Goal: Find specific page/section: Find specific page/section

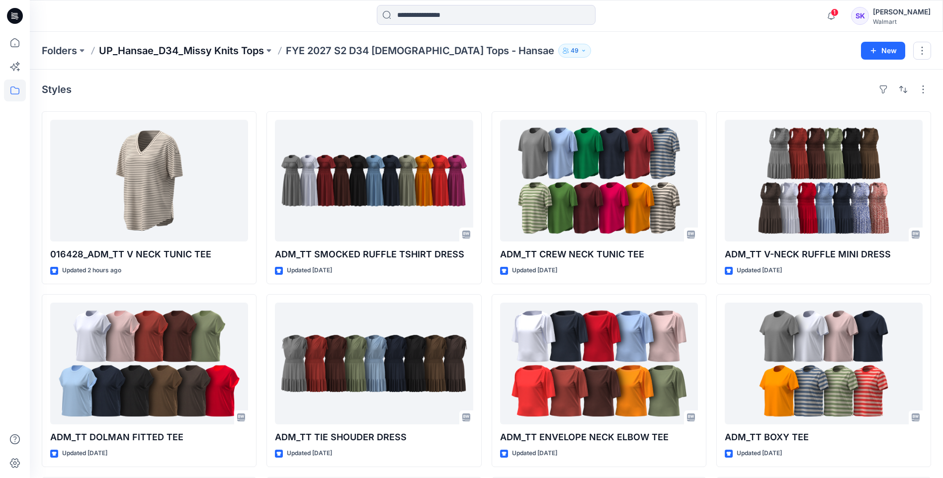
click at [186, 50] on p "UP_Hansae_D34_Missy Knits Tops" at bounding box center [181, 51] width 165 height 14
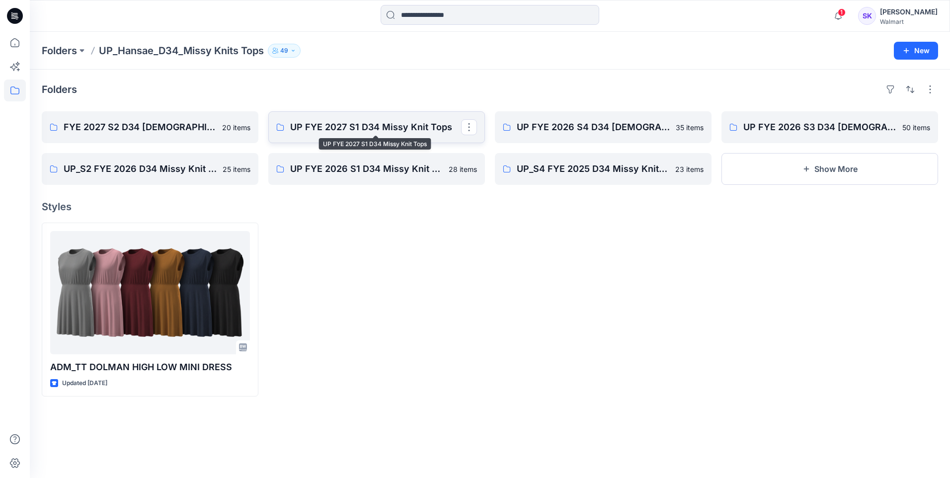
click at [389, 131] on p "UP FYE 2027 S1 D34 Missy Knit Tops" at bounding box center [375, 127] width 171 height 14
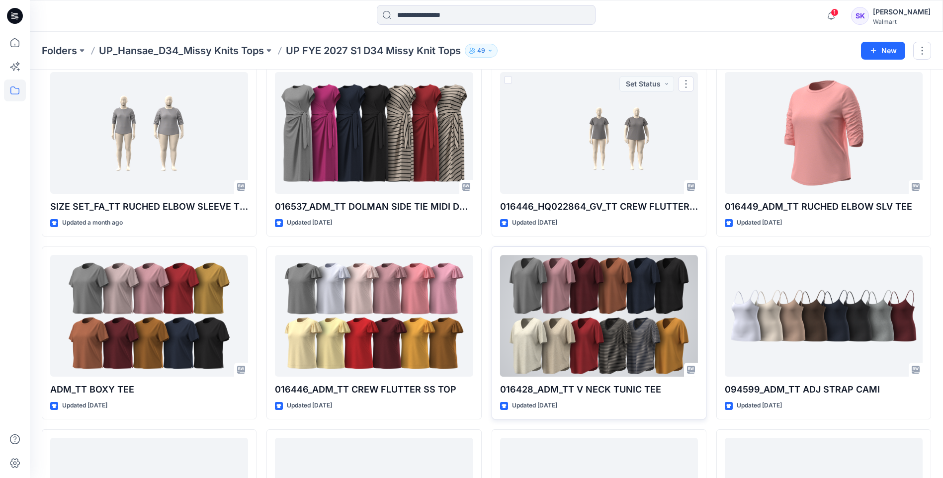
scroll to position [99, 0]
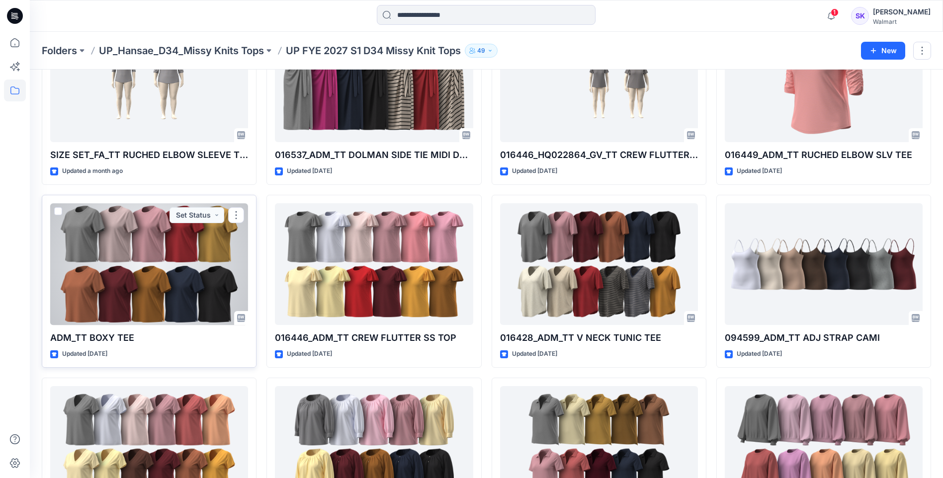
click at [147, 274] on div at bounding box center [149, 264] width 198 height 122
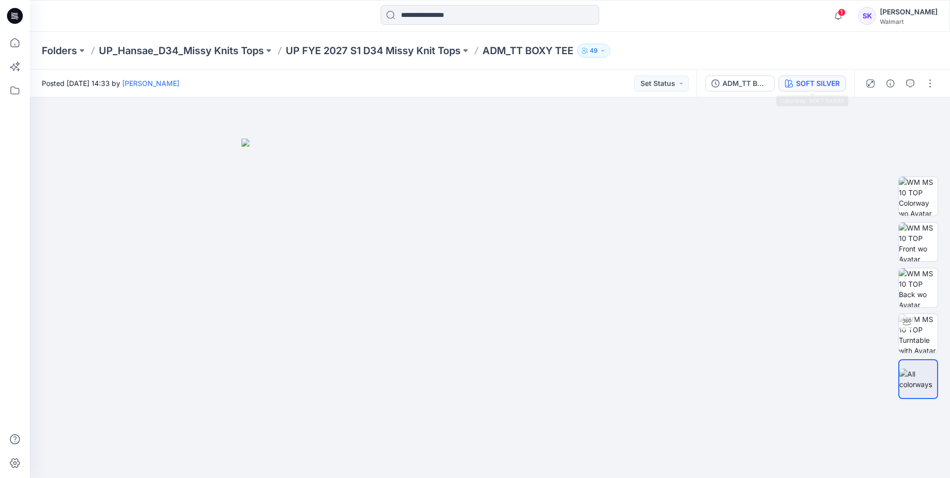
click at [814, 79] on div "SOFT SILVER" at bounding box center [818, 83] width 44 height 11
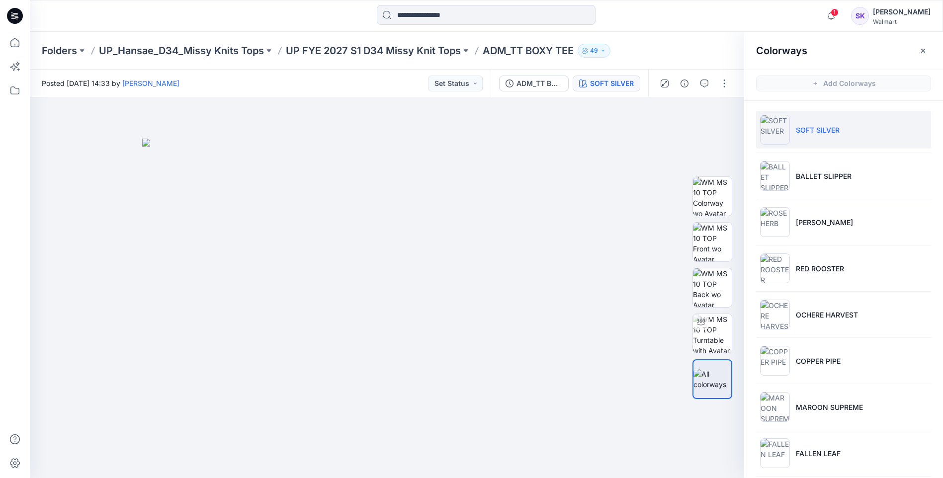
scroll to position [298, 0]
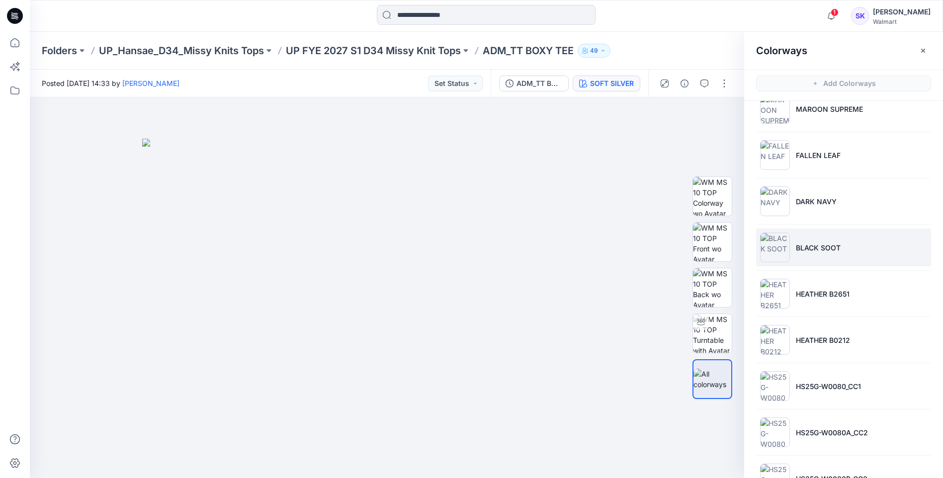
click at [815, 241] on li "BLACK SOOT" at bounding box center [843, 248] width 175 height 38
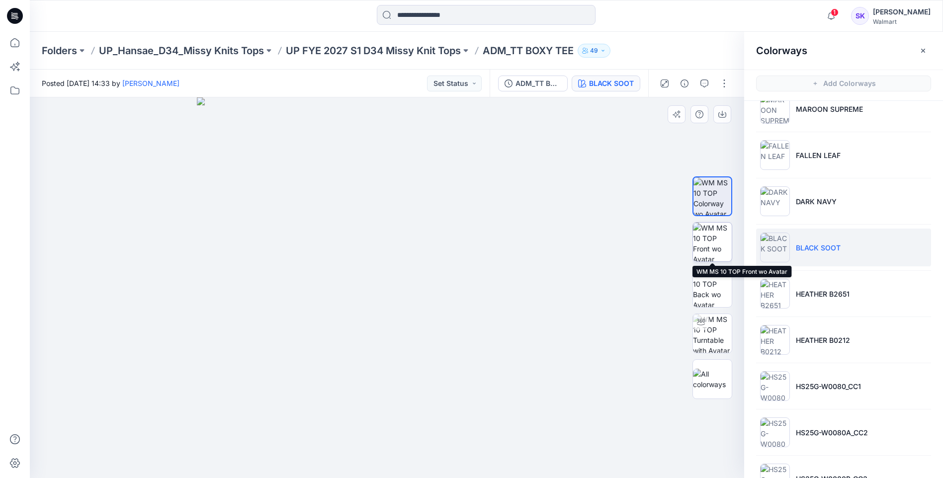
click at [722, 241] on img at bounding box center [712, 242] width 39 height 39
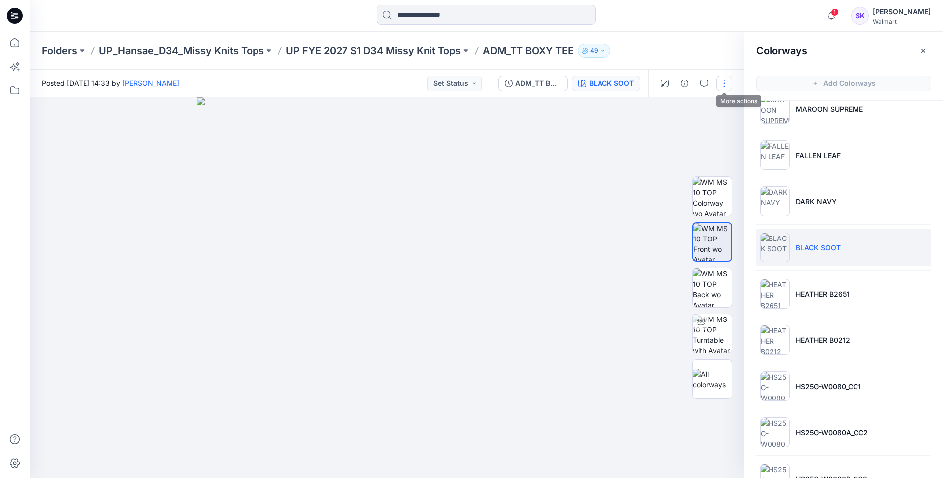
click at [728, 82] on button "button" at bounding box center [724, 84] width 16 height 16
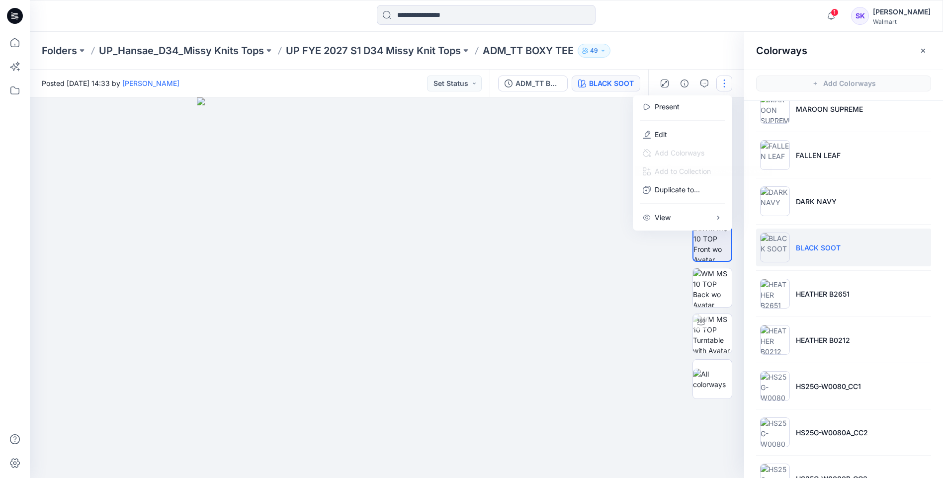
click at [573, 147] on img at bounding box center [387, 287] width 381 height 381
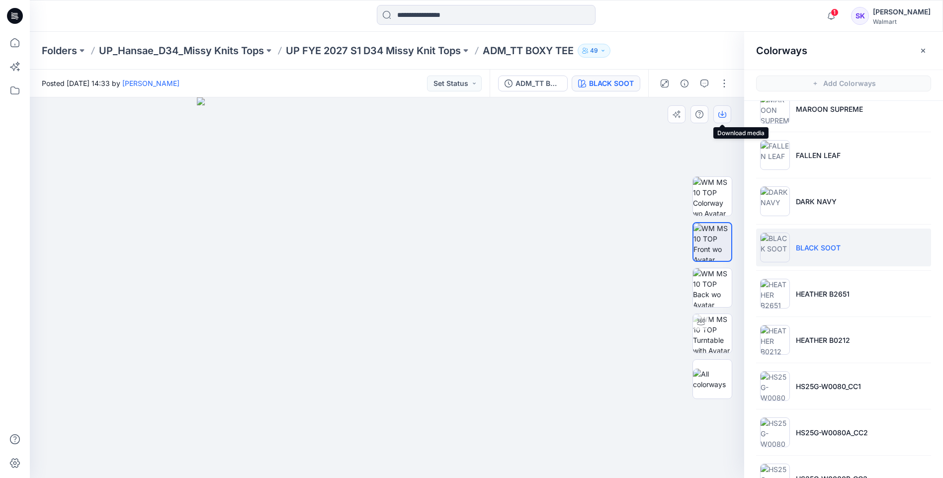
click at [723, 116] on icon "button" at bounding box center [722, 114] width 8 height 8
